Goal: Information Seeking & Learning: Learn about a topic

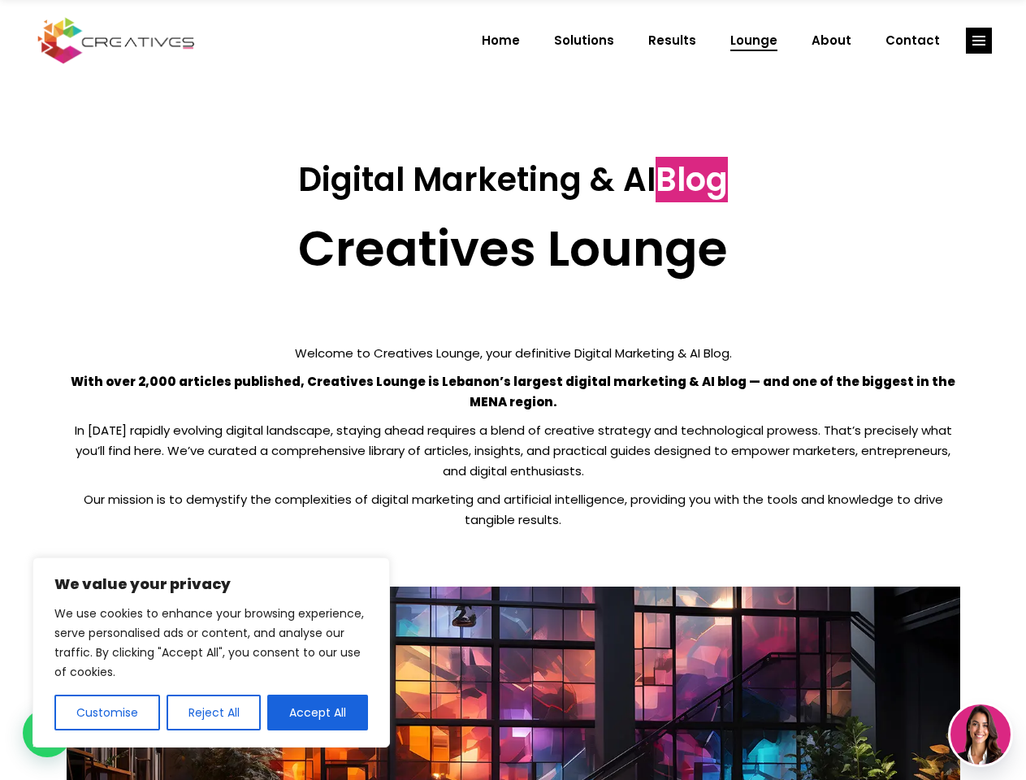
click at [512, 390] on p "With over 2,000 articles published, Creatives Lounge is Lebanon’s largest digit…" at bounding box center [513, 391] width 893 height 41
click at [106, 712] on button "Customise" at bounding box center [107, 712] width 106 height 36
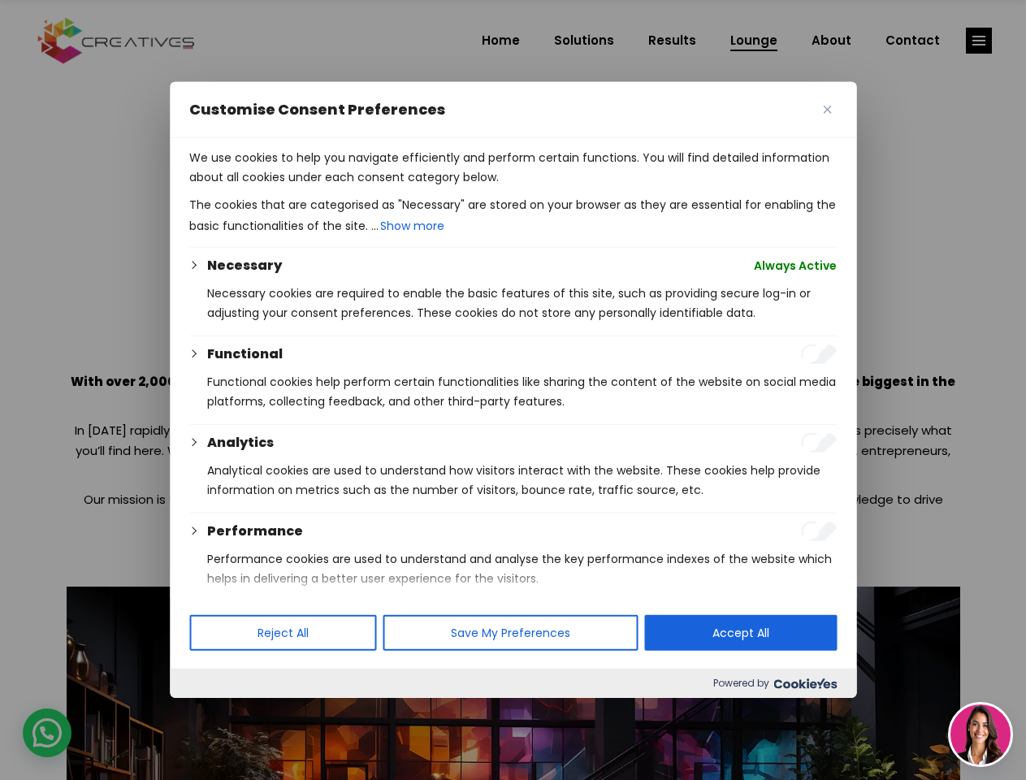
click at [213, 712] on div at bounding box center [513, 390] width 1026 height 780
click at [318, 187] on p "We use cookies to help you navigate efficiently and perform certain functions. …" at bounding box center [512, 167] width 647 height 39
click at [979, 41] on div at bounding box center [513, 390] width 1026 height 780
click at [980, 734] on img at bounding box center [980, 734] width 60 height 60
